Goal: Task Accomplishment & Management: Use online tool/utility

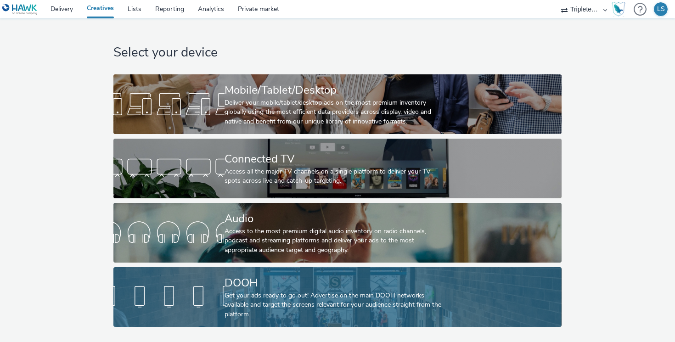
click at [256, 285] on div "DOOH" at bounding box center [335, 283] width 222 height 16
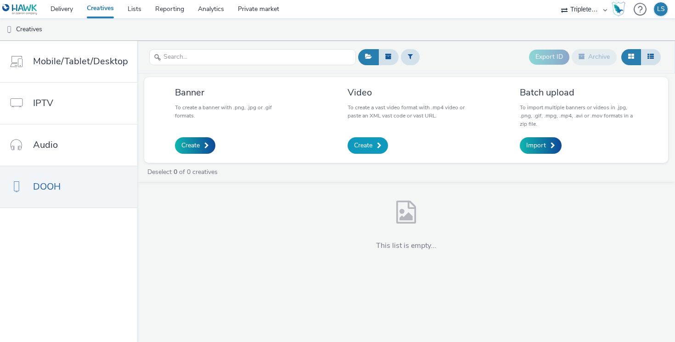
click at [362, 142] on span "Create" at bounding box center [363, 145] width 18 height 9
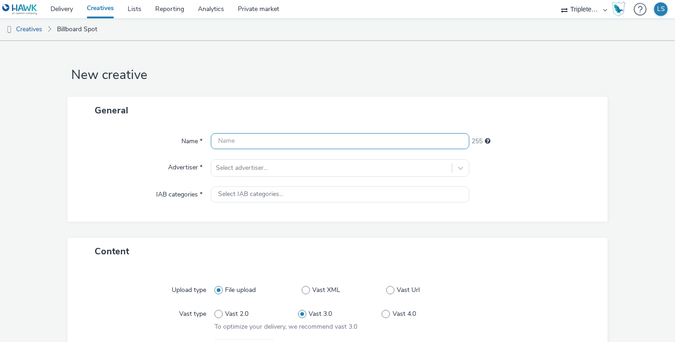
click at [251, 136] on input "text" at bounding box center [340, 141] width 258 height 16
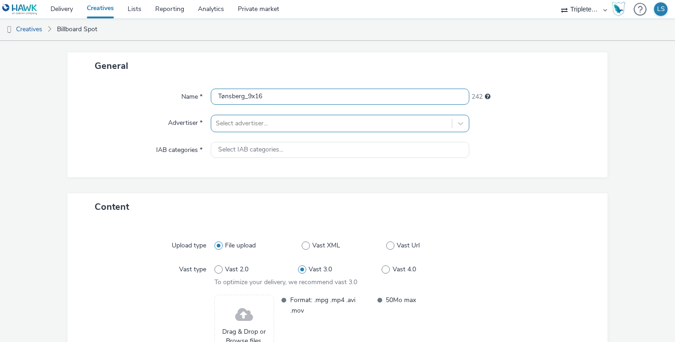
scroll to position [45, 0]
type input "Tønsberg_9x16"
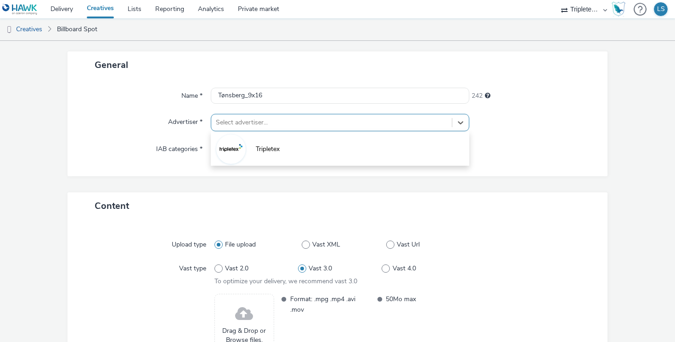
click at [236, 121] on div at bounding box center [331, 122] width 231 height 11
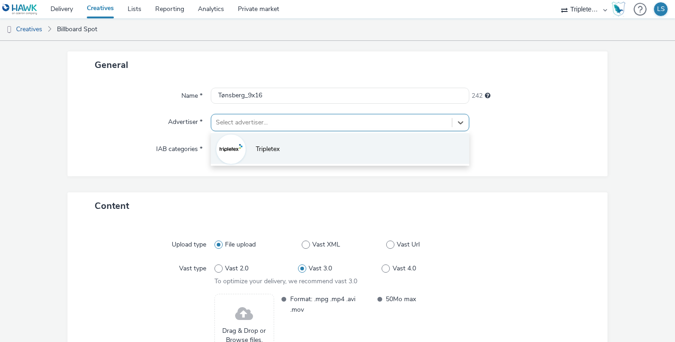
click at [234, 151] on img at bounding box center [231, 149] width 27 height 27
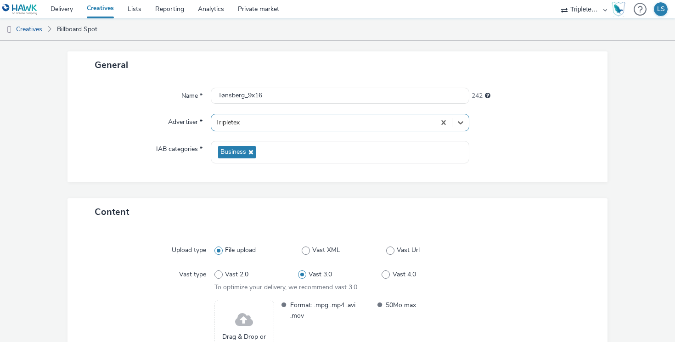
click at [243, 123] on div at bounding box center [323, 122] width 215 height 11
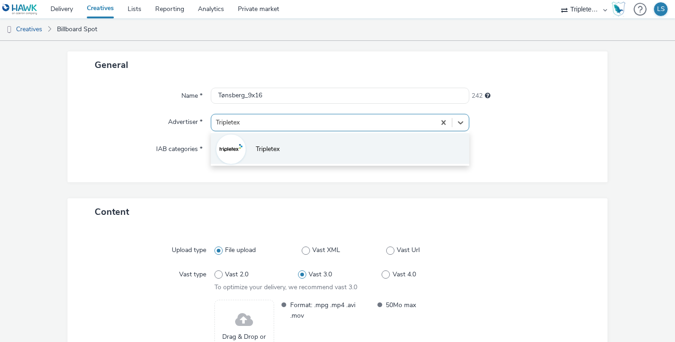
click at [234, 150] on img at bounding box center [231, 149] width 27 height 27
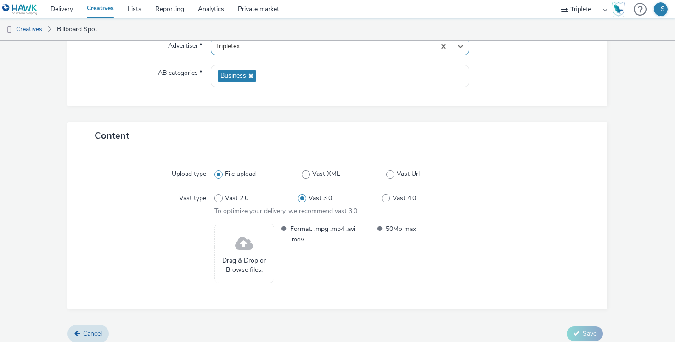
scroll to position [129, 0]
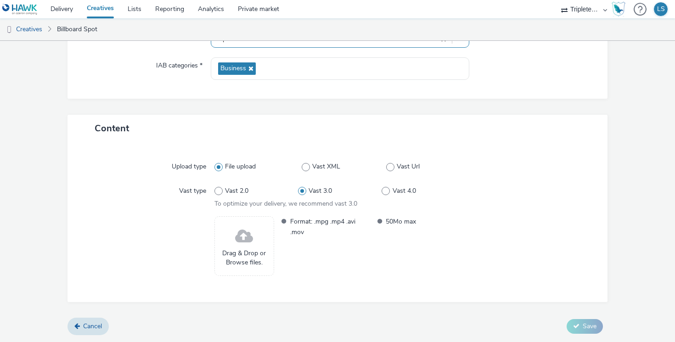
click at [231, 252] on span "Drag & Drop or Browse files." at bounding box center [244, 258] width 50 height 19
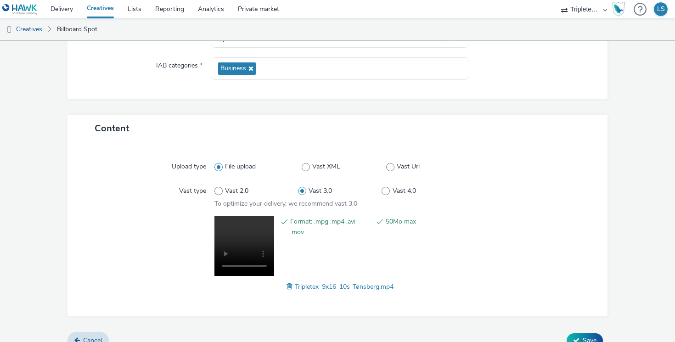
scroll to position [143, 0]
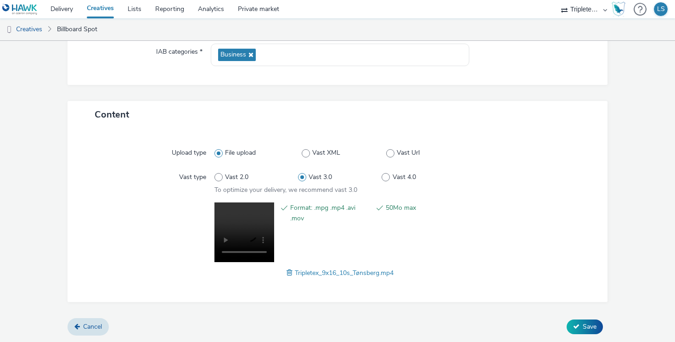
drag, startPoint x: 587, startPoint y: 325, endPoint x: 248, endPoint y: 241, distance: 348.7
click at [584, 325] on span "Save" at bounding box center [590, 326] width 14 height 9
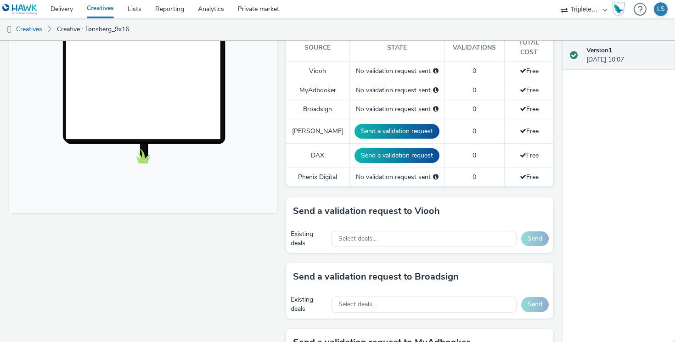
scroll to position [282, 0]
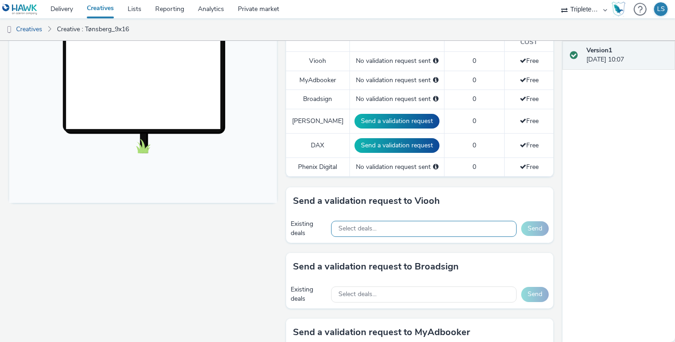
click at [361, 225] on span "Select deals..." at bounding box center [357, 229] width 38 height 8
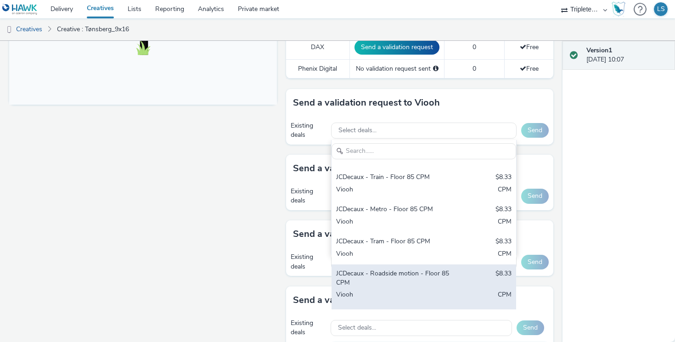
scroll to position [0, 0]
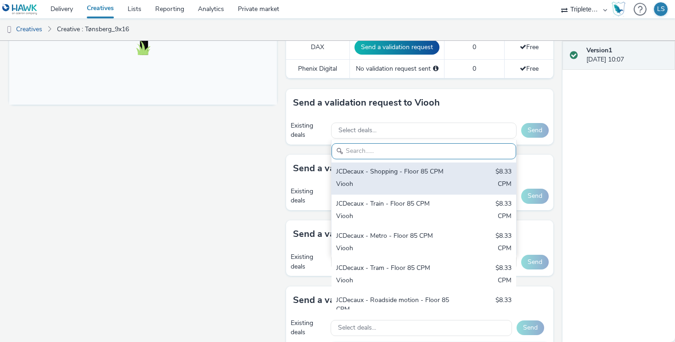
click at [400, 169] on div "JCDecaux - Shopping - Floor 85 CPM $8.33 Viooh CPM" at bounding box center [423, 179] width 185 height 32
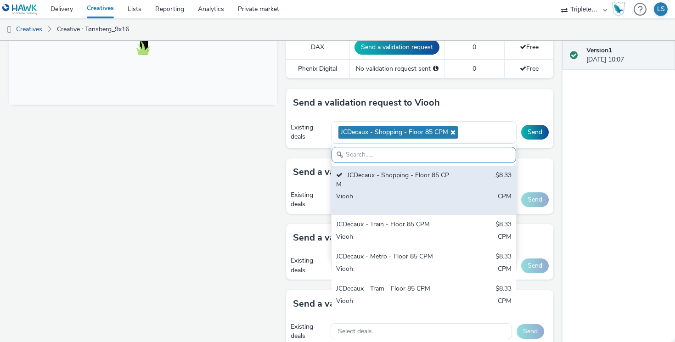
scroll to position [380, 0]
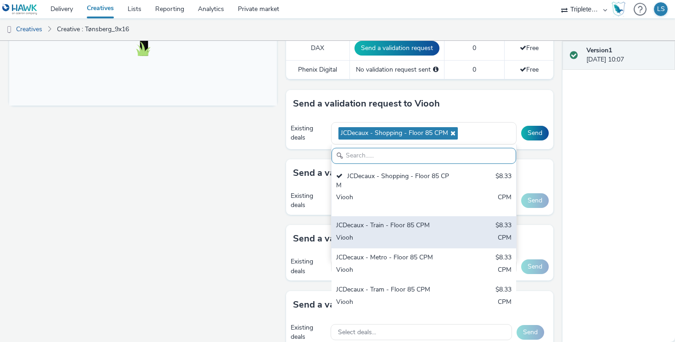
click at [400, 221] on div "JCDecaux - Train - Floor 85 CPM" at bounding box center [393, 226] width 115 height 11
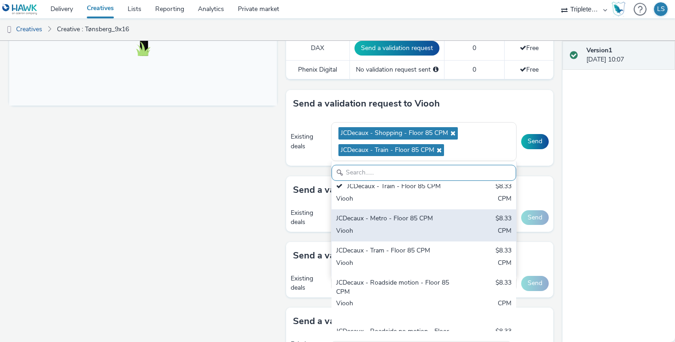
scroll to position [83, 0]
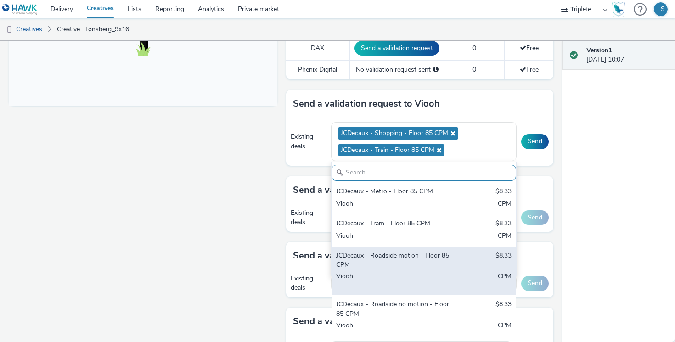
click at [392, 272] on div "Viooh" at bounding box center [393, 281] width 115 height 19
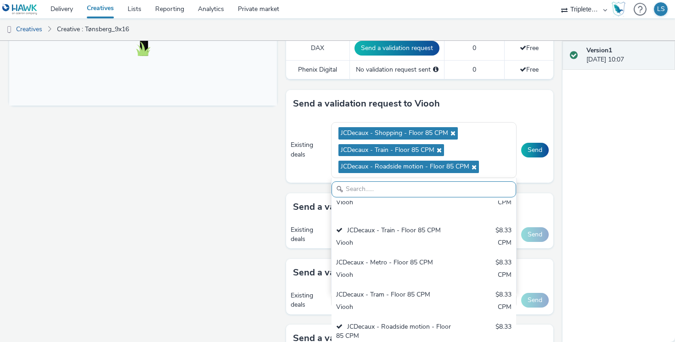
scroll to position [26, 0]
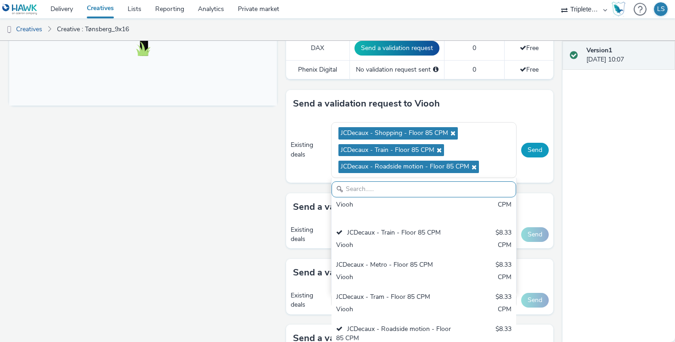
click at [535, 143] on button "Send" at bounding box center [535, 150] width 28 height 15
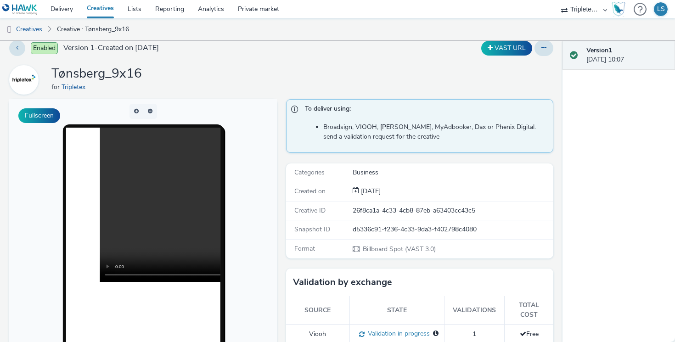
scroll to position [0, 0]
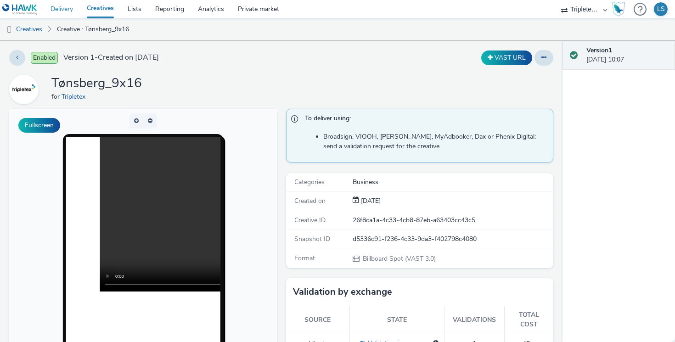
click at [63, 8] on link "Delivery" at bounding box center [62, 9] width 36 height 18
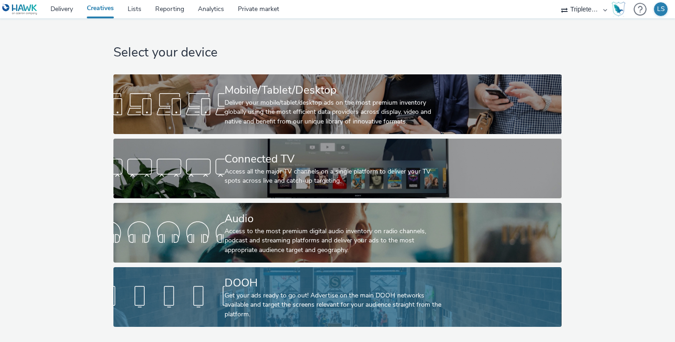
click at [263, 298] on div "Get your ads ready to go out! Advertise on the main DOOH networks available and…" at bounding box center [335, 305] width 222 height 28
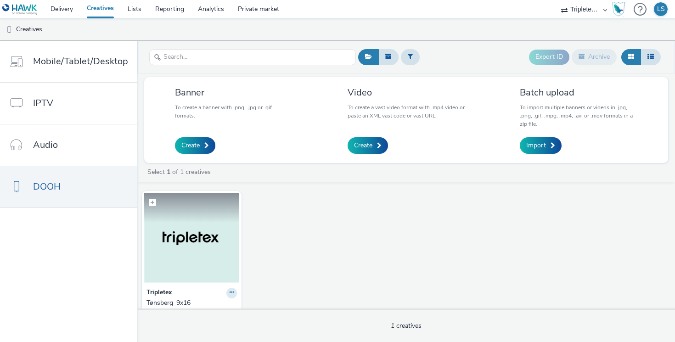
click at [184, 234] on img at bounding box center [191, 238] width 95 height 90
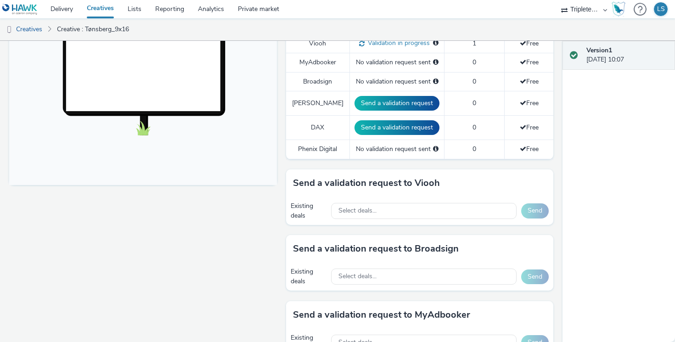
scroll to position [305, 0]
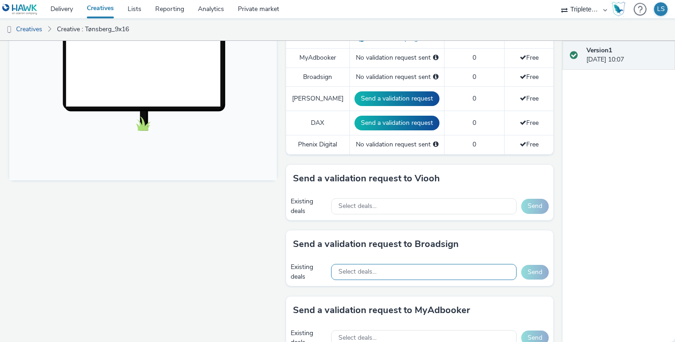
click at [356, 268] on span "Select deals..." at bounding box center [357, 272] width 38 height 8
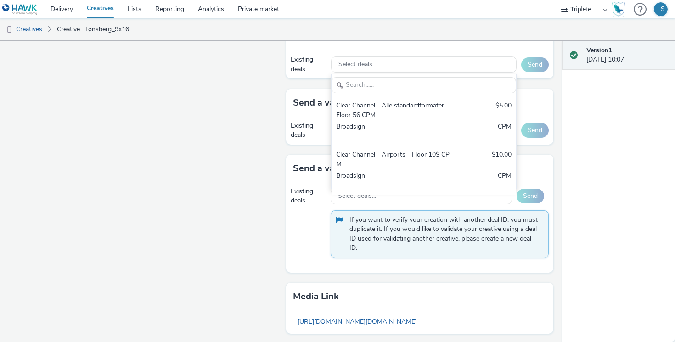
scroll to position [507, 0]
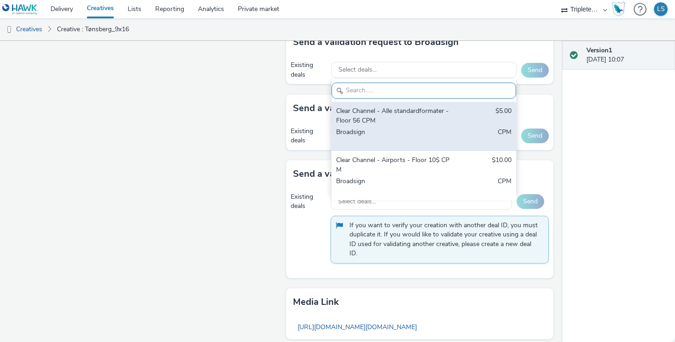
click at [394, 128] on div "Broadsign" at bounding box center [393, 137] width 115 height 19
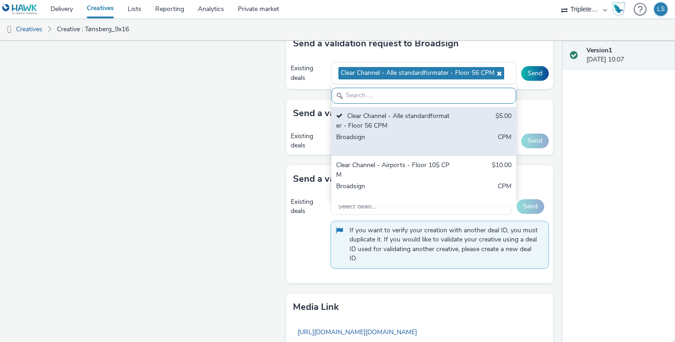
scroll to position [504, 0]
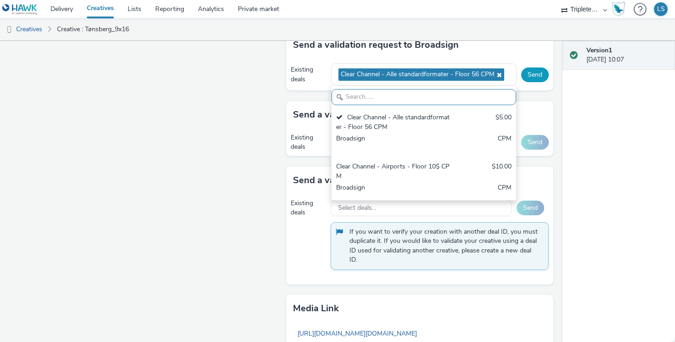
click at [537, 67] on button "Send" at bounding box center [535, 74] width 28 height 15
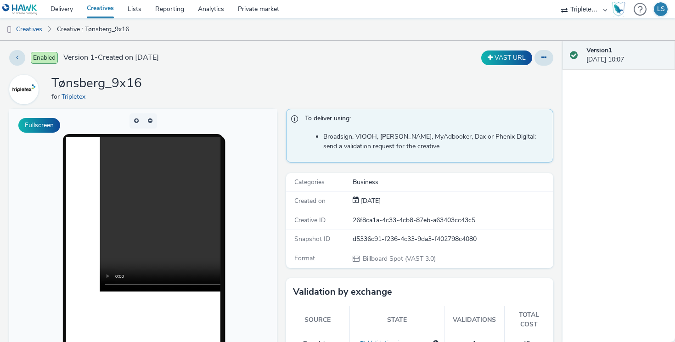
scroll to position [2, 0]
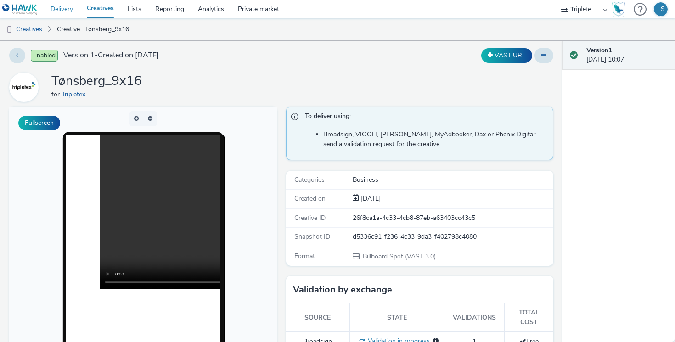
click at [68, 10] on link "Delivery" at bounding box center [62, 9] width 36 height 18
